Goal: Task Accomplishment & Management: Manage account settings

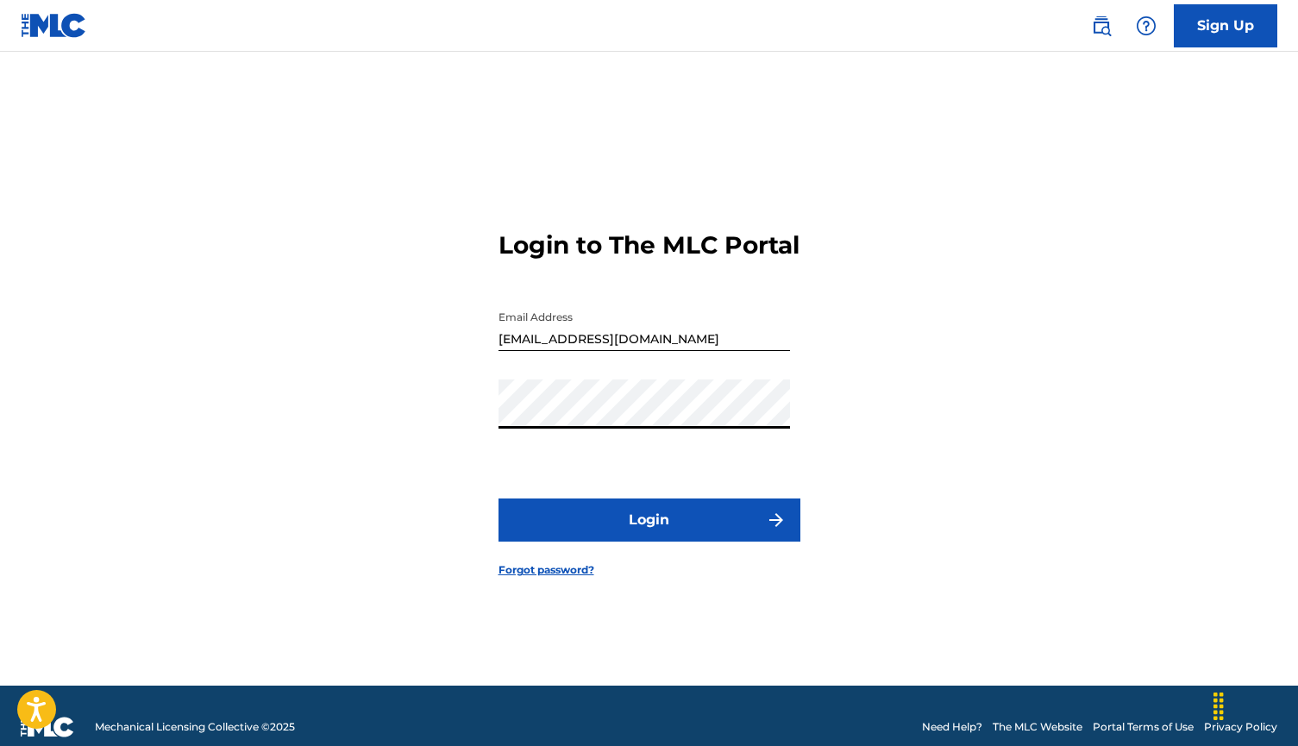
click at [649, 535] on button "Login" at bounding box center [650, 520] width 302 height 43
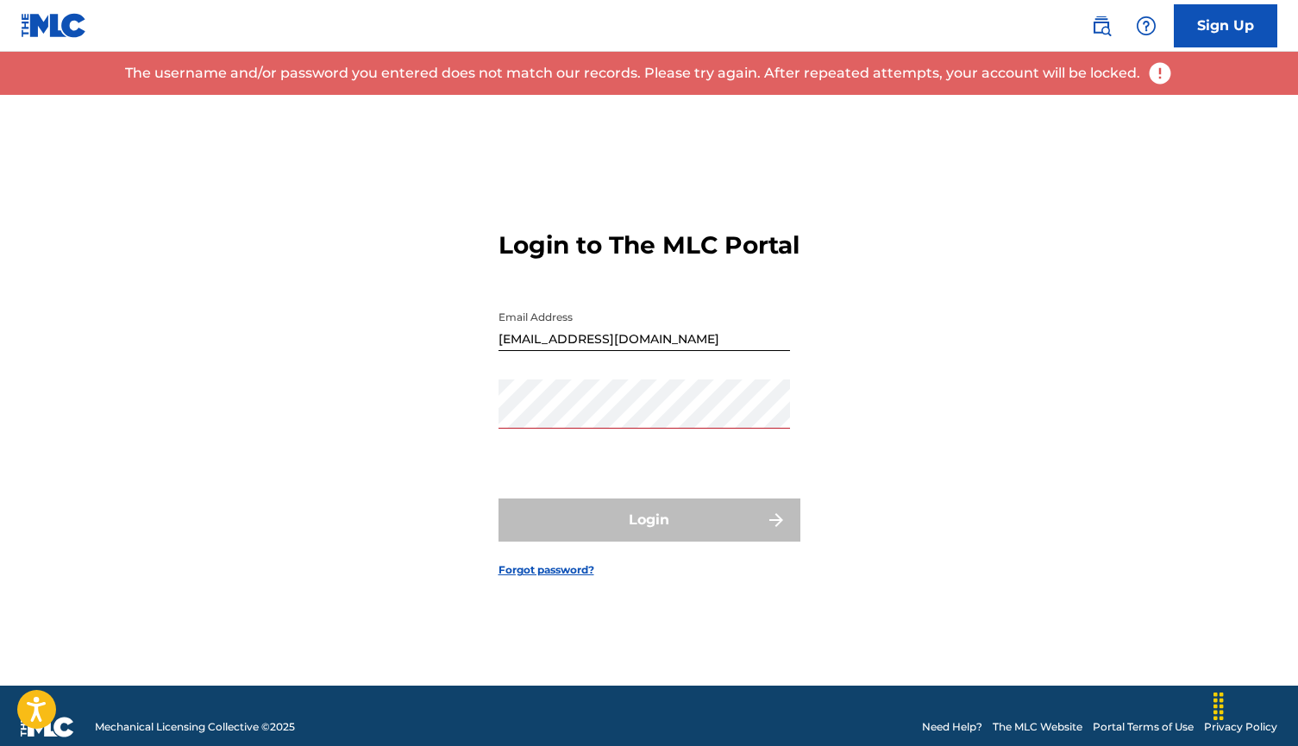
click at [537, 578] on link "Forgot password?" at bounding box center [547, 570] width 96 height 16
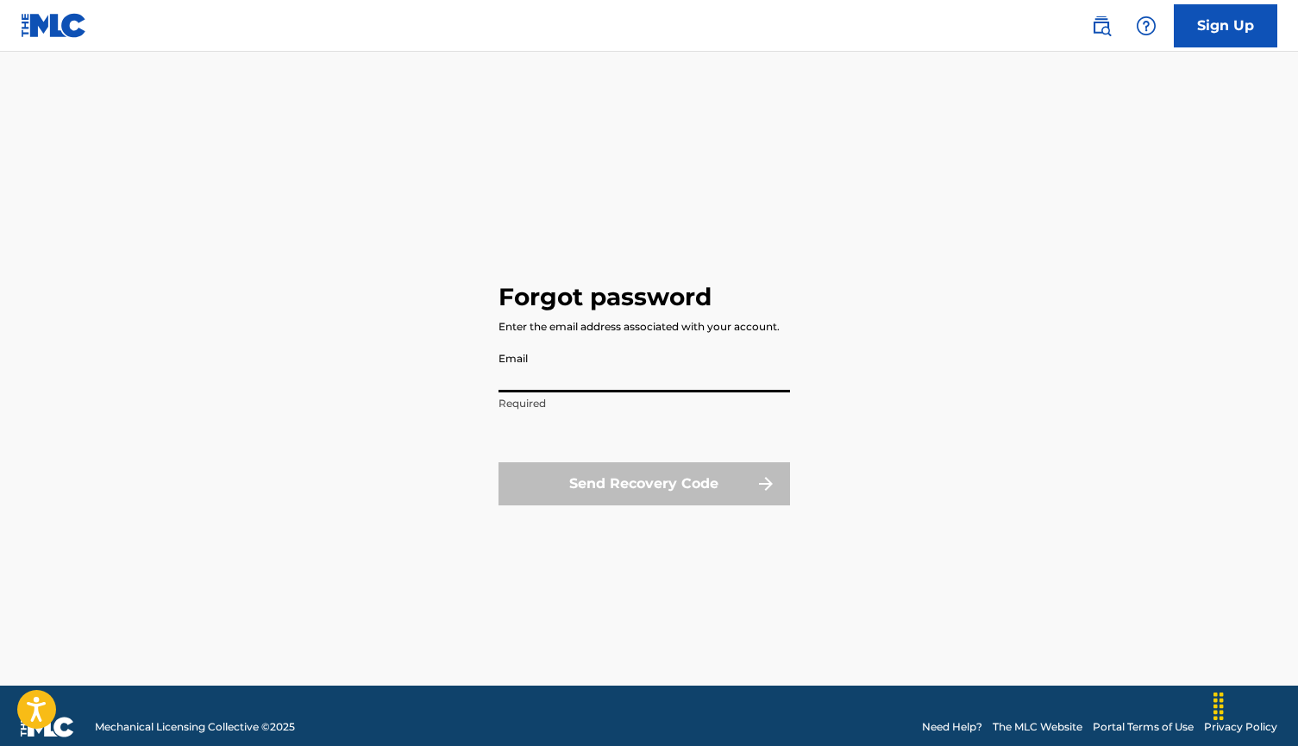
type input "[EMAIL_ADDRESS][DOMAIN_NAME]"
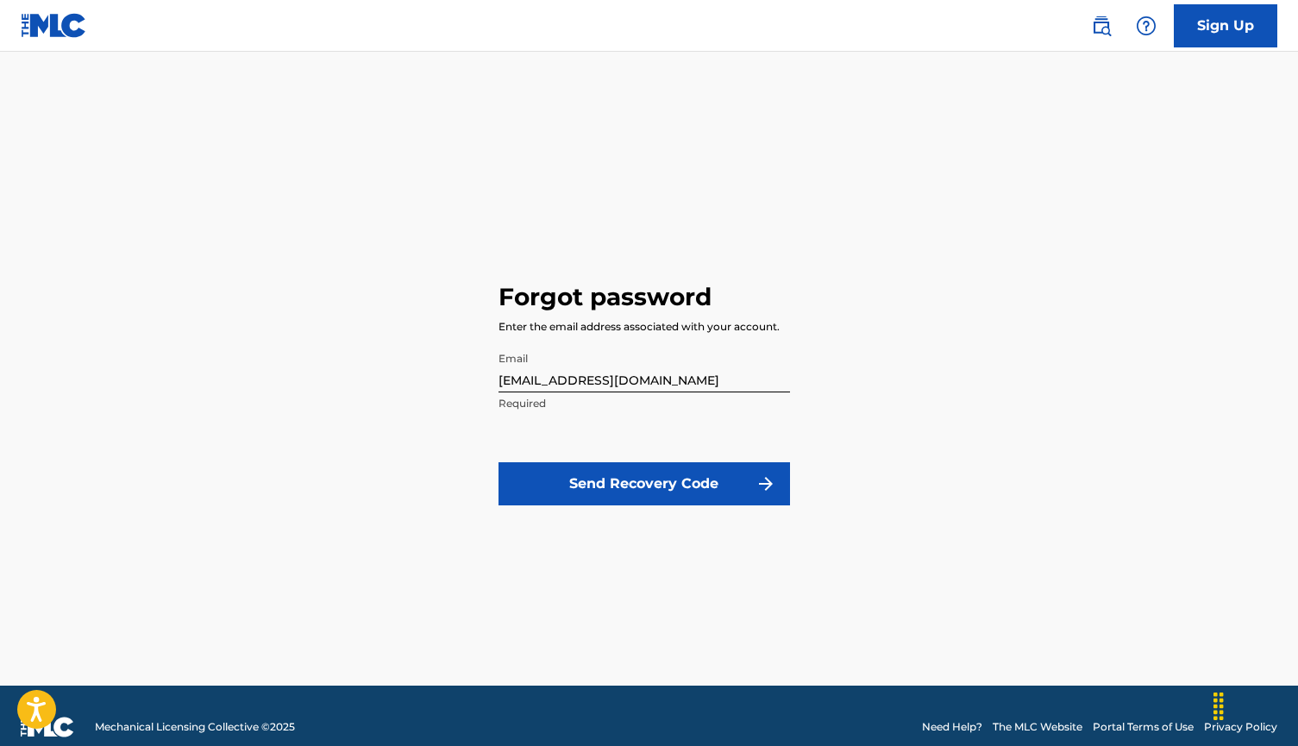
click at [578, 471] on button "Send Recovery Code" at bounding box center [645, 483] width 292 height 43
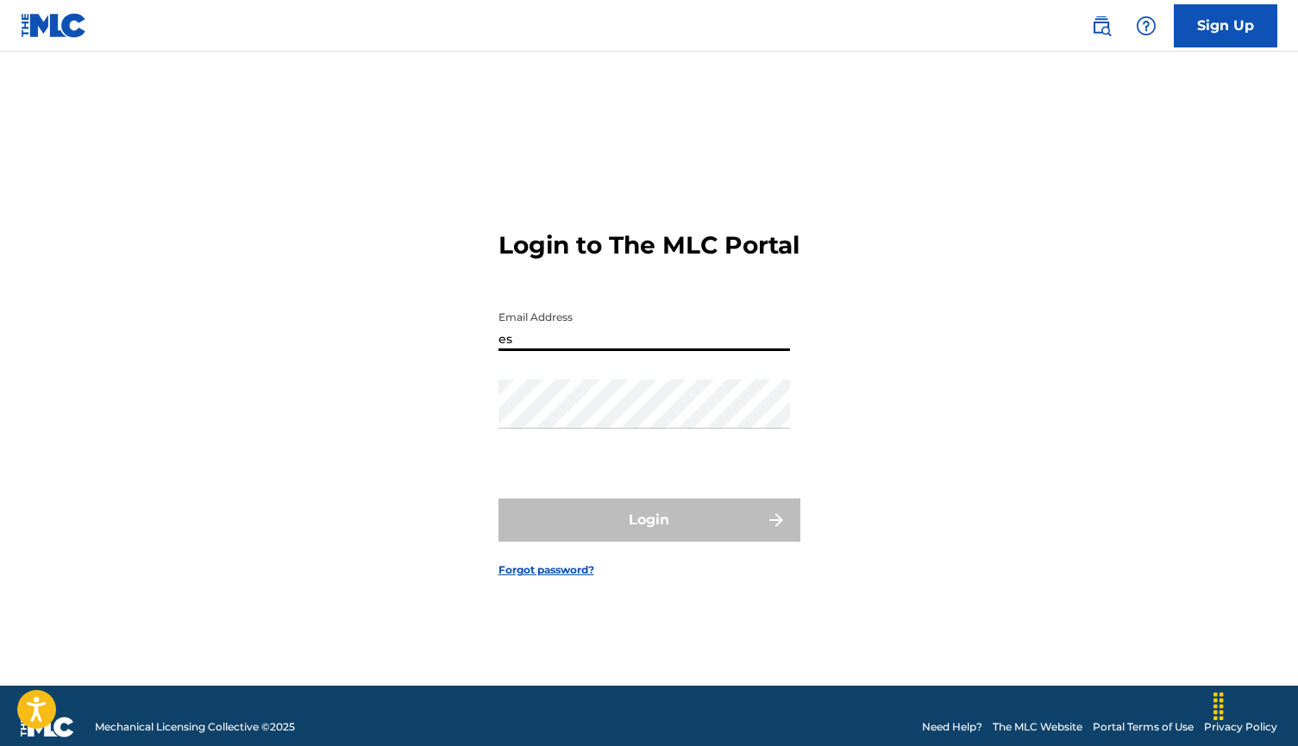
type input "e"
type input "[EMAIL_ADDRESS][DOMAIN_NAME]"
click at [525, 575] on form "Login to The MLC Portal Email Address [EMAIL_ADDRESS][DOMAIN_NAME] Password Log…" at bounding box center [650, 390] width 302 height 591
click at [524, 578] on link "Forgot password?" at bounding box center [547, 570] width 96 height 16
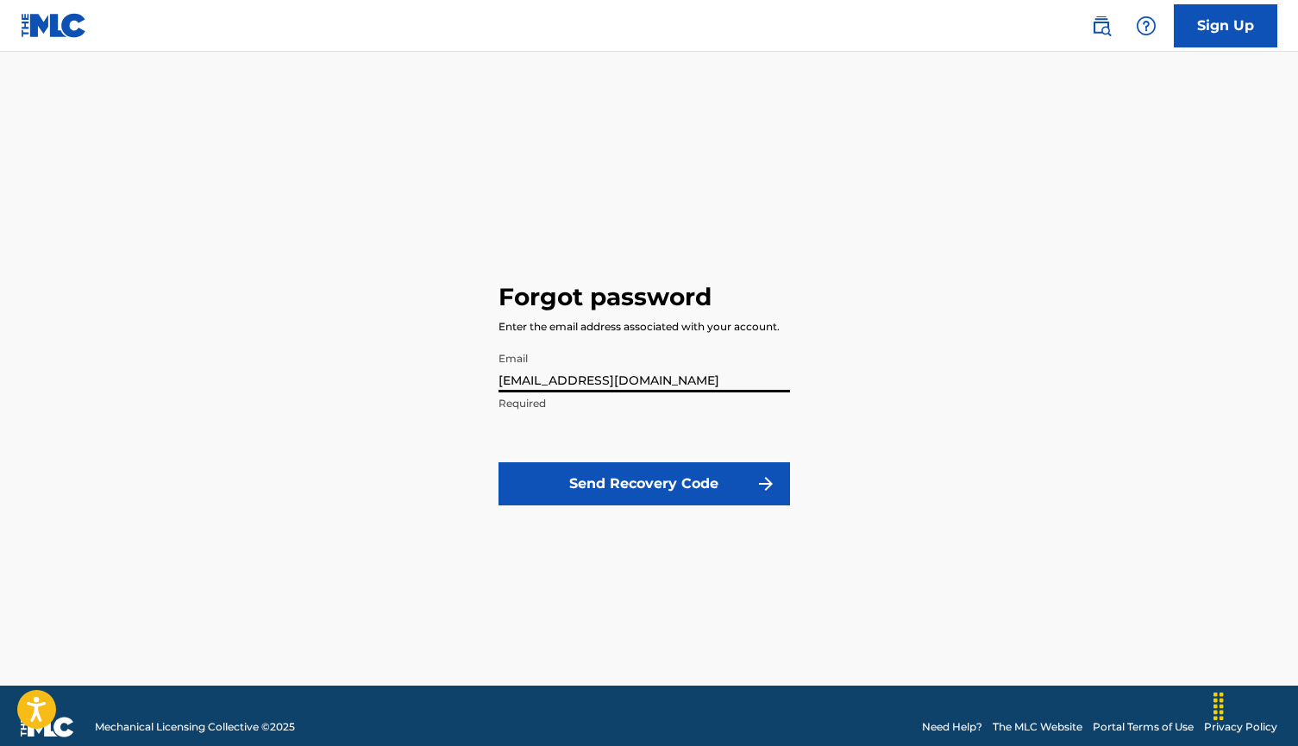
type input "[EMAIL_ADDRESS][DOMAIN_NAME]"
click at [566, 470] on button "Send Recovery Code" at bounding box center [645, 483] width 292 height 43
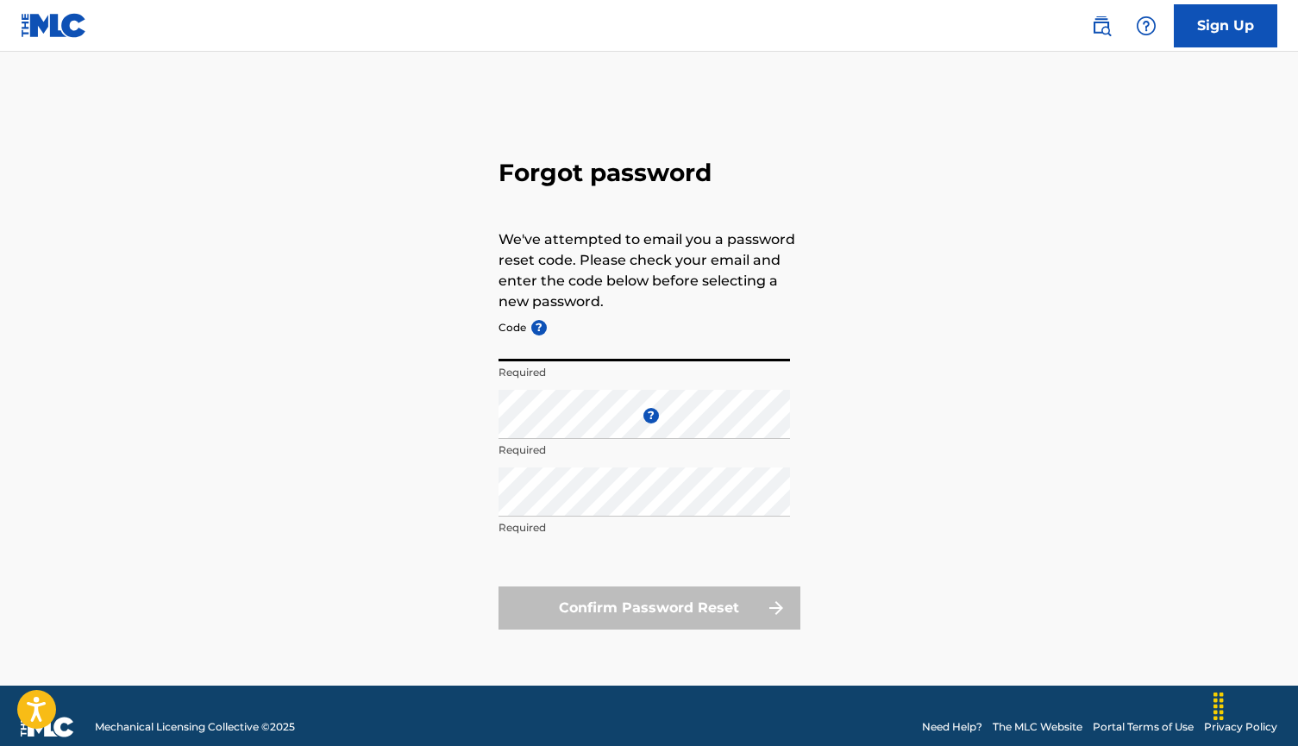
click at [580, 348] on input "Code ?" at bounding box center [645, 336] width 292 height 49
paste input "FP_b3e7511c8c4e89fa0e91627f73d1"
type input "FP_b3e7511c8c4e89fa0e91627f73d1"
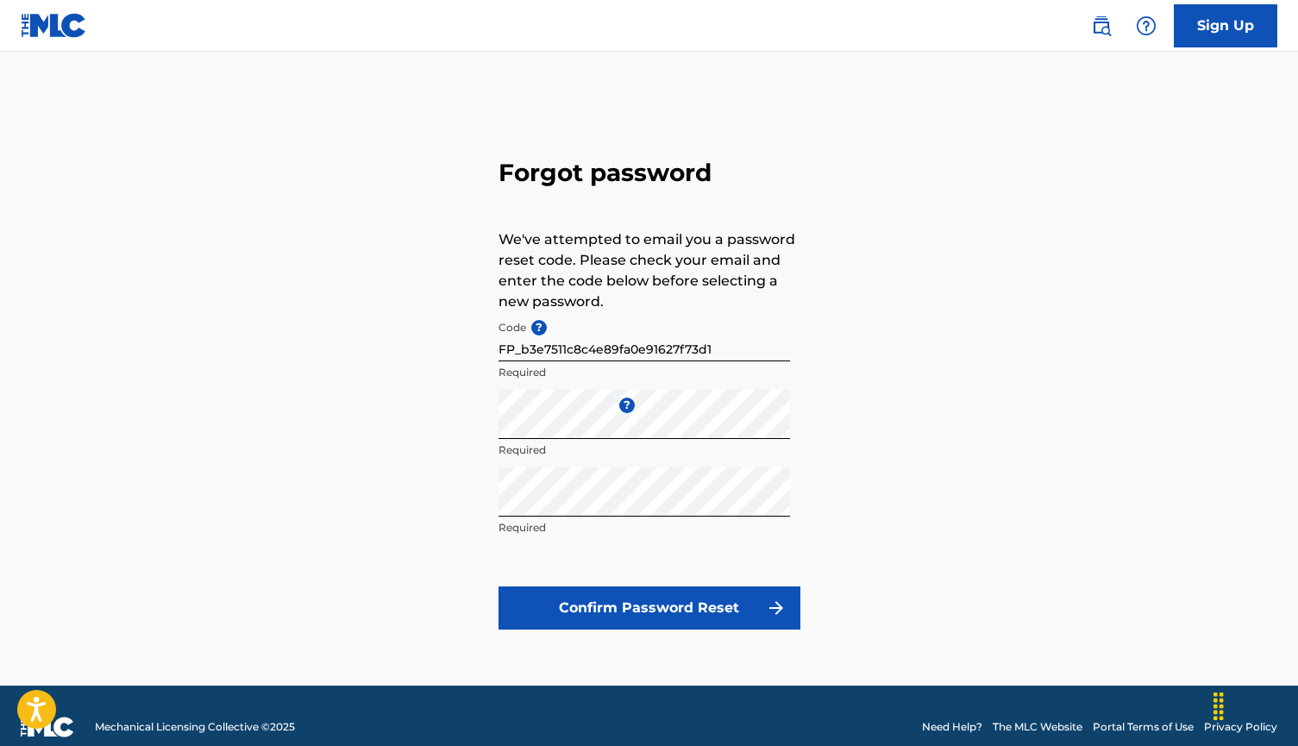
click at [546, 592] on button "Confirm Password Reset" at bounding box center [650, 608] width 302 height 43
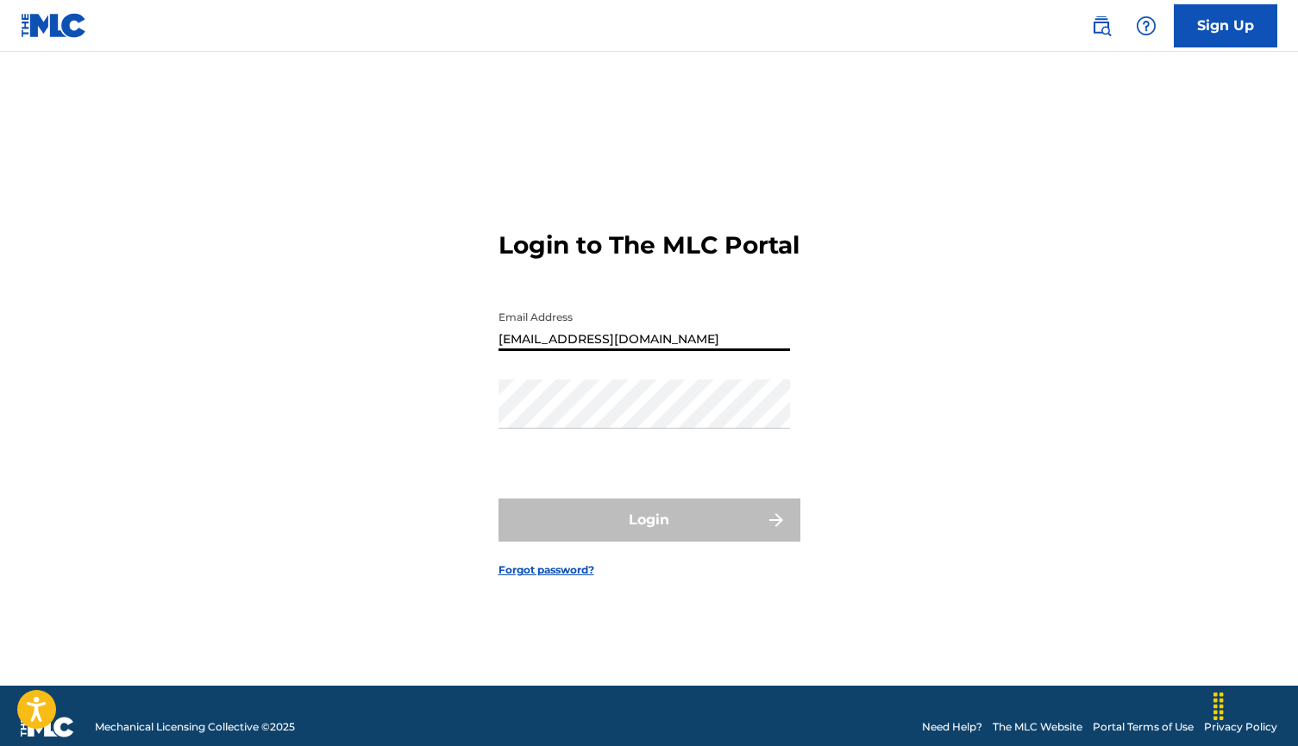
type input "[EMAIL_ADDRESS][DOMAIN_NAME]"
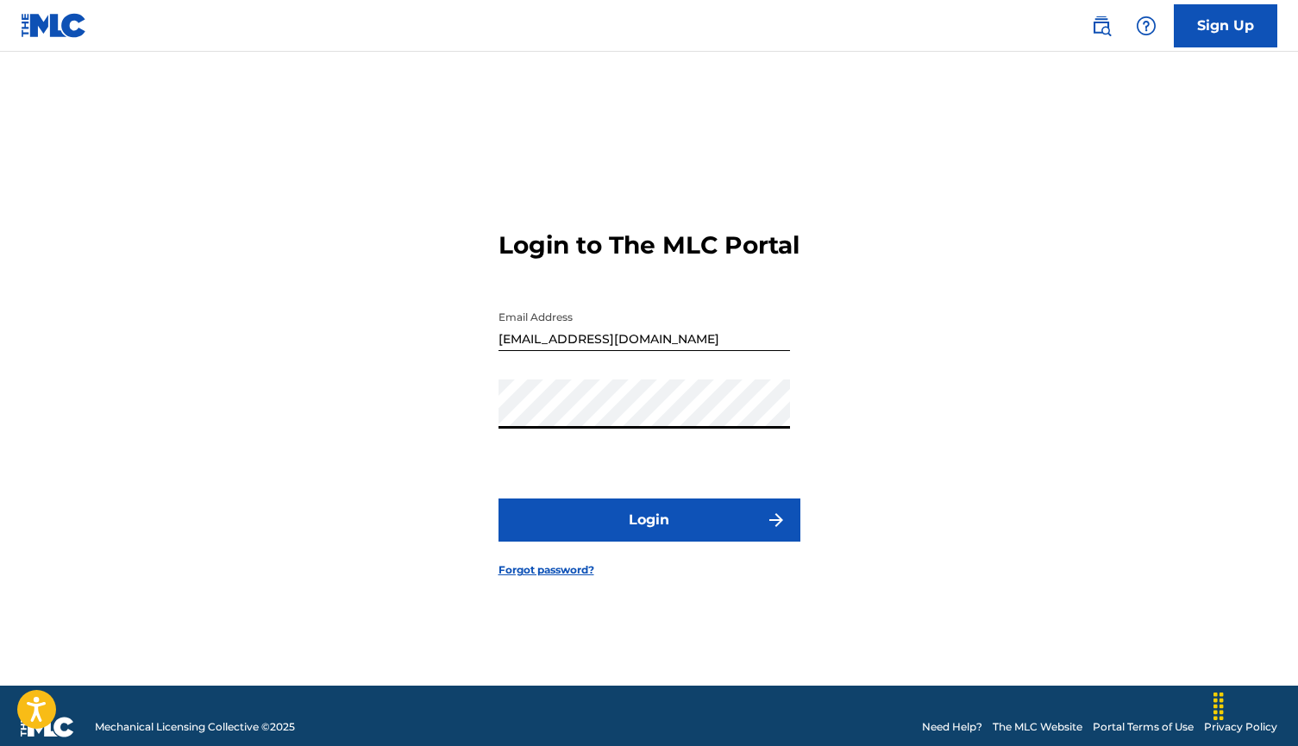
click at [649, 535] on button "Login" at bounding box center [650, 520] width 302 height 43
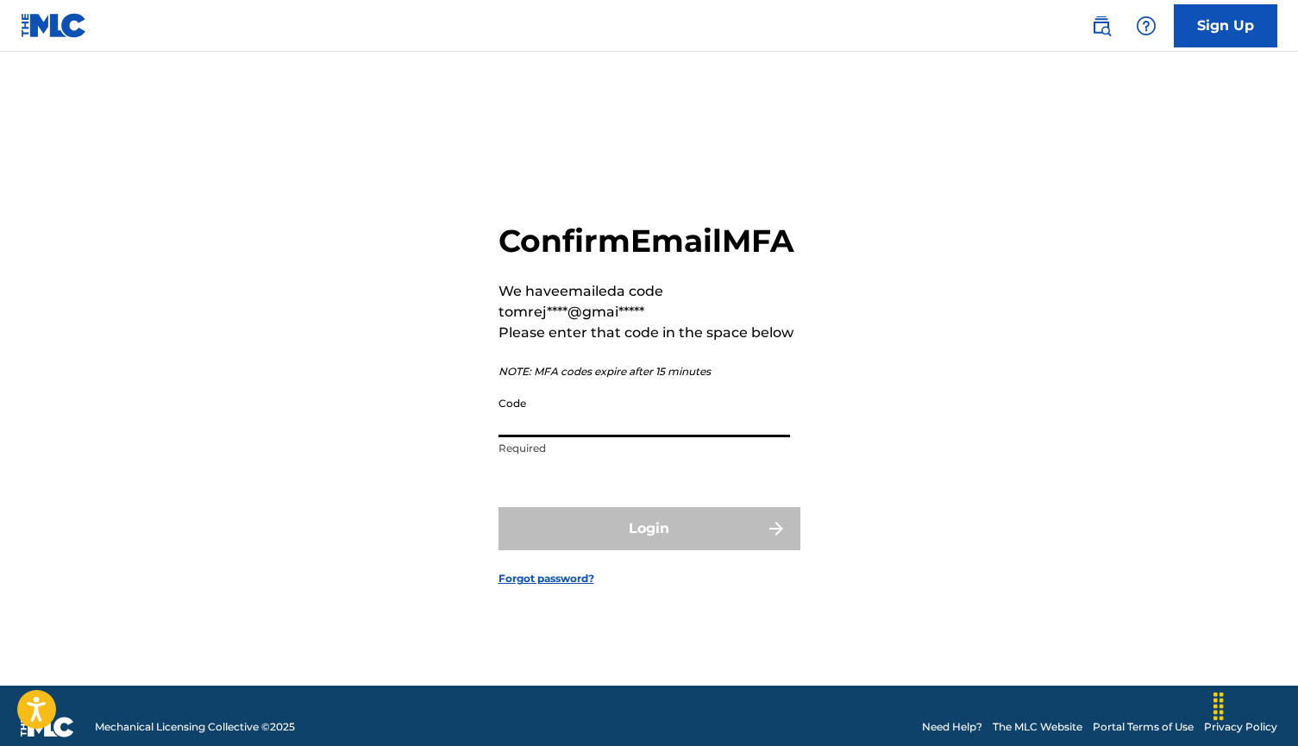
click at [537, 433] on input "Code" at bounding box center [645, 412] width 292 height 49
paste input "783502"
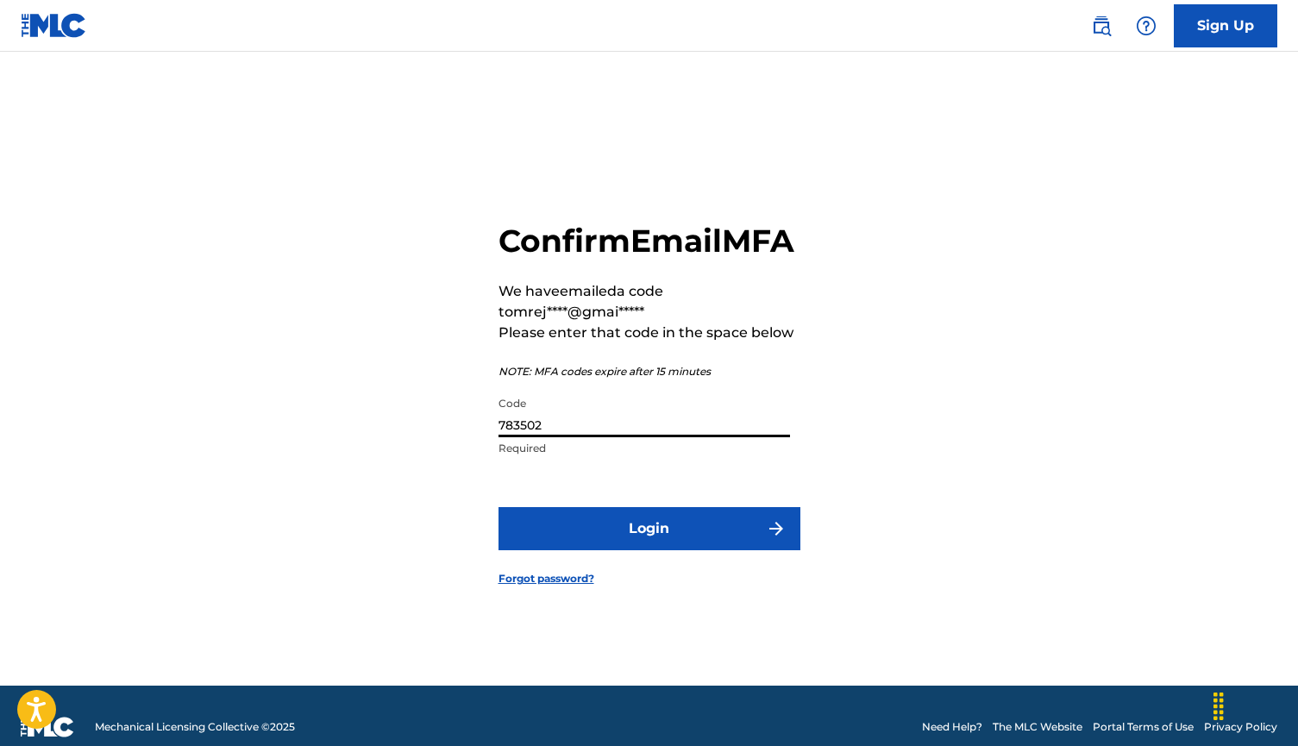
type input "783502"
click at [643, 537] on button "Login" at bounding box center [650, 528] width 302 height 43
